Goal: Task Accomplishment & Management: Manage account settings

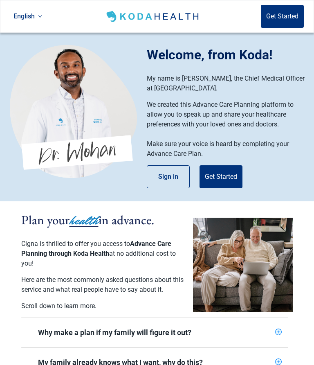
click at [219, 183] on button "Get Started" at bounding box center [221, 176] width 43 height 23
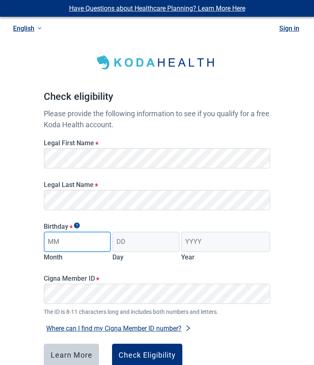
click at [83, 240] on input "Month" at bounding box center [77, 242] width 67 height 20
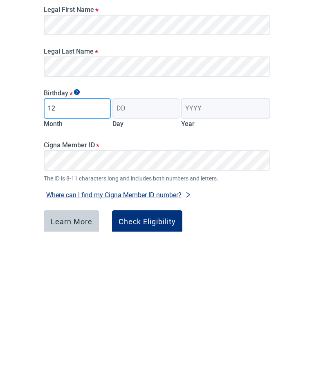
type input "12"
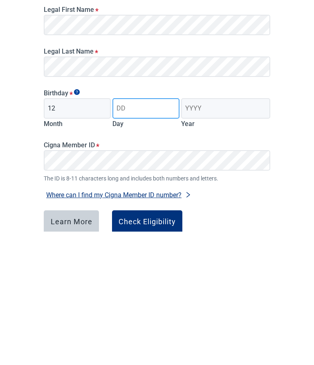
click at [147, 232] on input "Day" at bounding box center [146, 242] width 67 height 20
type input "14"
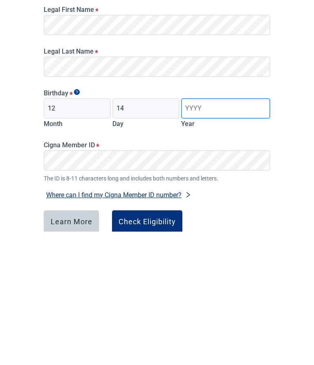
click at [210, 232] on input "Year" at bounding box center [225, 242] width 89 height 20
type input "1956"
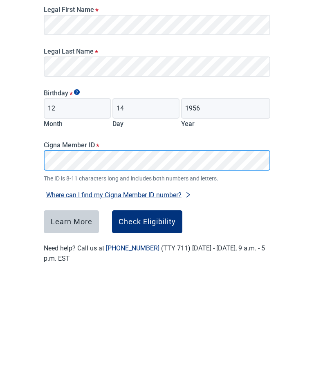
scroll to position [50, 0]
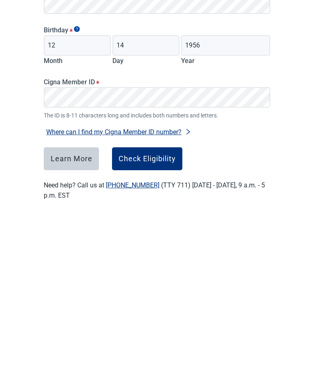
click at [152, 301] on div "Check Eligibility" at bounding box center [147, 305] width 57 height 8
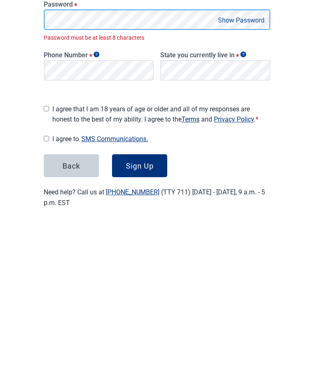
scroll to position [56, 0]
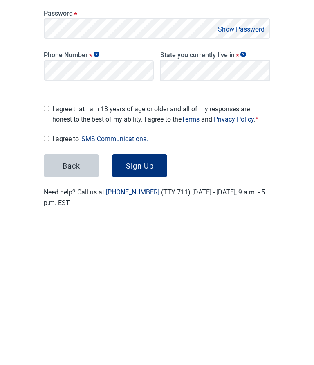
click at [49, 248] on input "I agree that I am 18 years of age or older and all of my responses are honest t…" at bounding box center [46, 250] width 5 height 5
checkbox input "true"
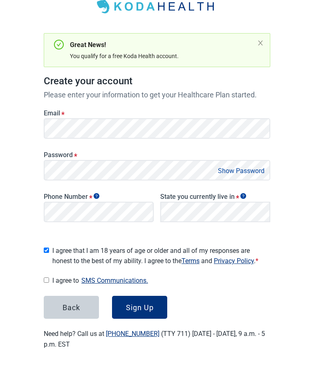
click at [54, 276] on span "I agree to SMS Communications." at bounding box center [161, 280] width 218 height 11
click at [49, 278] on input "I agree to SMS Communications." at bounding box center [46, 280] width 5 height 5
checkbox input "true"
click at [144, 306] on div "Sign Up" at bounding box center [140, 308] width 28 height 8
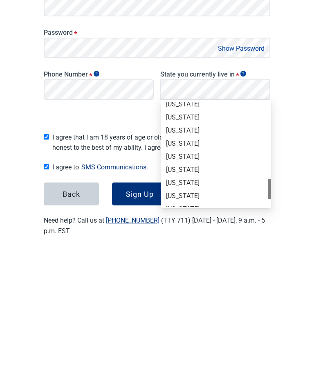
scroll to position [515, 0]
click at [191, 252] on div "[US_STATE]" at bounding box center [216, 256] width 100 height 9
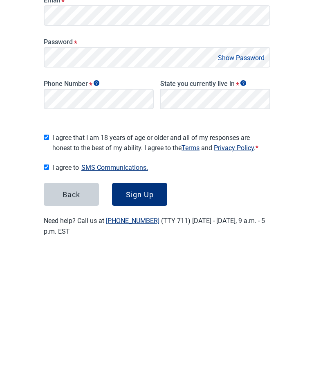
click at [138, 304] on div "Sign Up" at bounding box center [140, 308] width 28 height 8
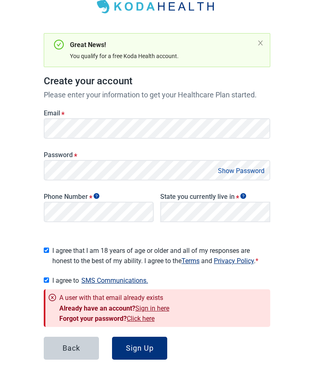
scroll to position [0, 0]
click at [156, 306] on link "Sign in here" at bounding box center [152, 308] width 34 height 8
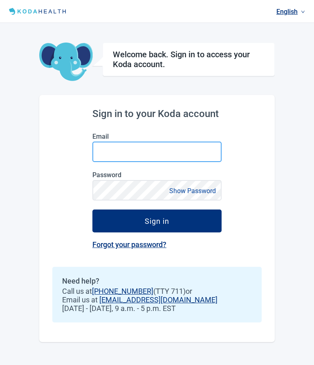
click at [142, 142] on input "Email" at bounding box center [156, 152] width 129 height 20
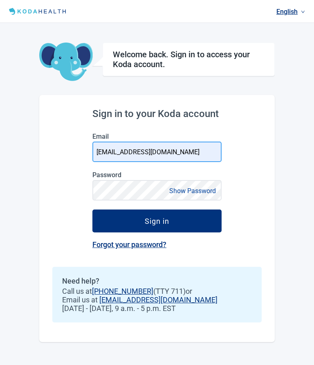
type input "[EMAIL_ADDRESS][DOMAIN_NAME]"
click at [302, 173] on div "English Welcome back. Sign in to access your Koda account. Sign in to your Koda…" at bounding box center [157, 182] width 314 height 365
click at [189, 210] on button "Sign in" at bounding box center [156, 221] width 129 height 23
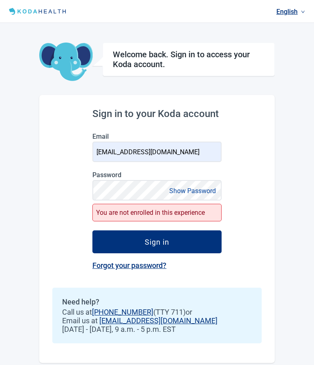
click at [195, 185] on button "Show Password" at bounding box center [193, 190] width 52 height 11
click at [166, 238] on div "Sign in" at bounding box center [157, 242] width 25 height 8
click at [142, 261] on link "Forgot your password?" at bounding box center [129, 265] width 74 height 9
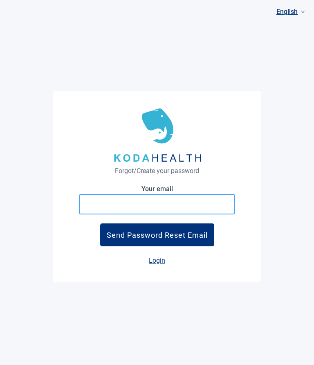
click at [162, 194] on input at bounding box center [157, 204] width 156 height 20
type input "[EMAIL_ADDRESS][DOMAIN_NAME]"
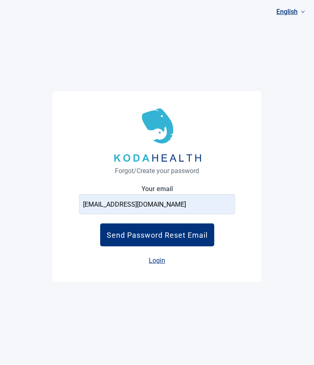
click at [172, 231] on div "Send Password Reset Email" at bounding box center [157, 235] width 101 height 9
